Goal: Task Accomplishment & Management: Complete application form

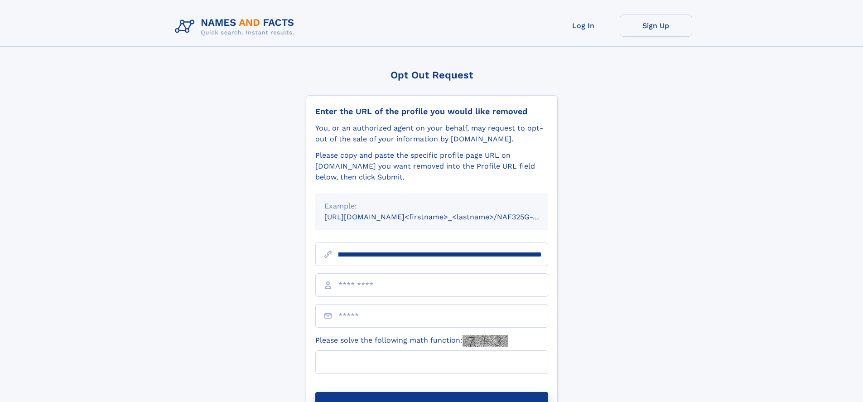
scroll to position [0, 98]
type input "**********"
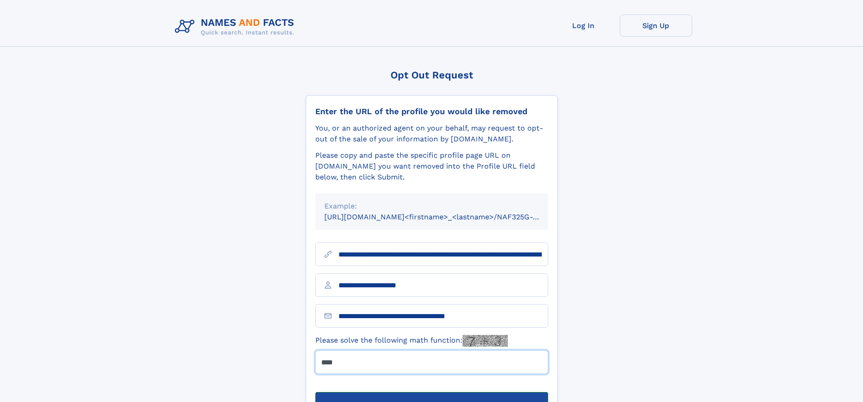
type input "****"
click at [431, 392] on button "Submit Opt Out Request" at bounding box center [431, 406] width 233 height 29
